Goal: Information Seeking & Learning: Learn about a topic

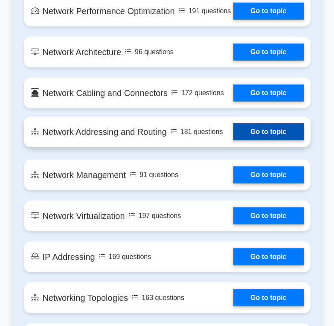
scroll to position [1110, 0]
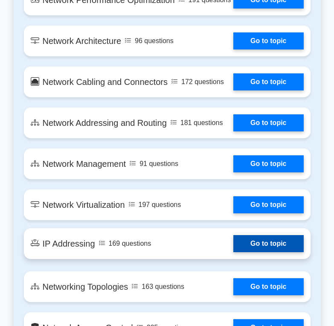
click at [293, 252] on link "Go to topic" at bounding box center [269, 243] width 70 height 17
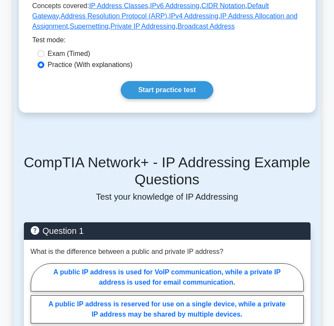
scroll to position [171, 0]
